Goal: Register for event/course

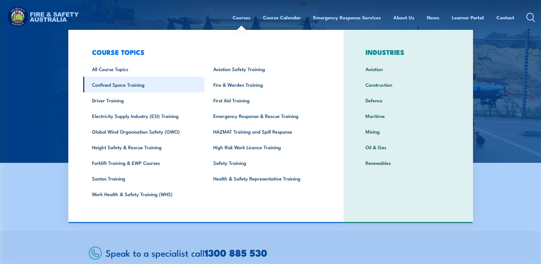
click at [117, 85] on link "Confined Space Training" at bounding box center [143, 85] width 121 height 16
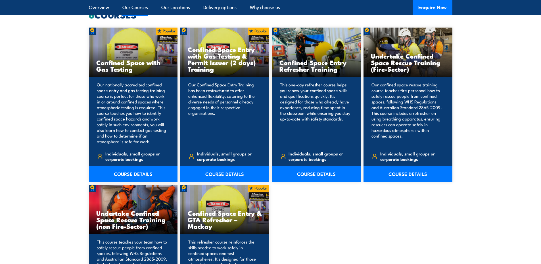
scroll to position [454, 0]
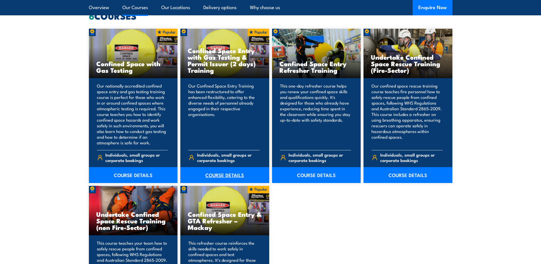
click at [221, 175] on link "COURSE DETAILS" at bounding box center [224, 175] width 89 height 16
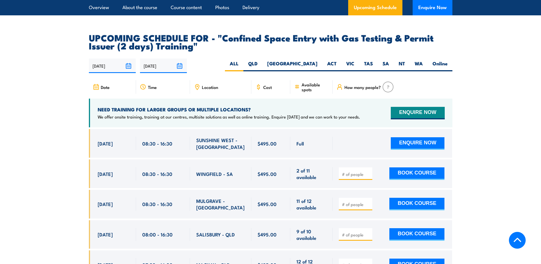
scroll to position [1022, 0]
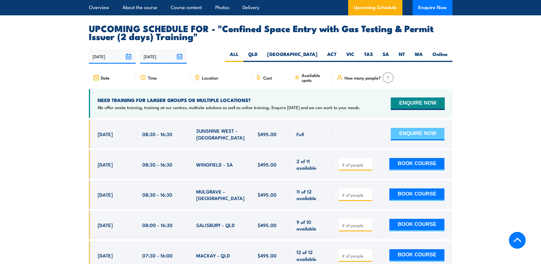
click at [417, 130] on button "ENQUIRE NOW" at bounding box center [418, 134] width 54 height 12
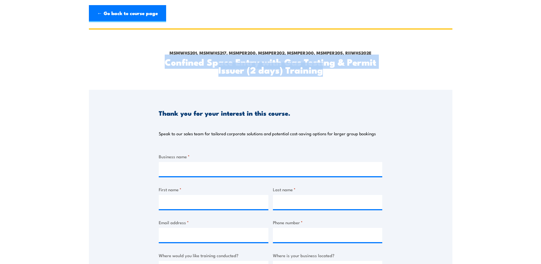
drag, startPoint x: 164, startPoint y: 62, endPoint x: 322, endPoint y: 70, distance: 158.1
click at [322, 70] on h2 "Confined Space Entry with Gas Testing & Permit Issuer (2 days) Training" at bounding box center [270, 66] width 223 height 16
copy h2 "Confined Space Entry with Gas Testing & Permit Issuer (2 days) Training"
